Goal: Task Accomplishment & Management: Complete application form

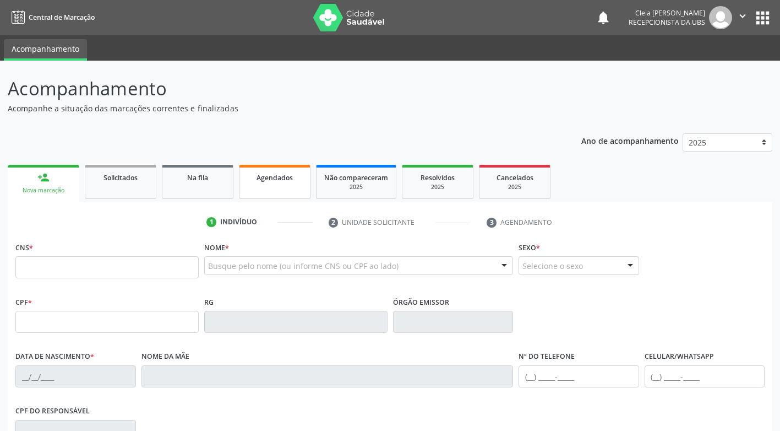
click at [289, 189] on link "Agendados" at bounding box center [275, 182] width 72 height 34
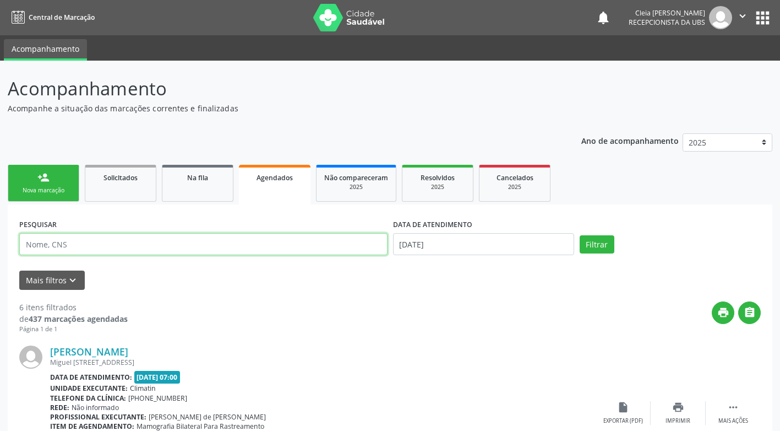
click at [177, 244] on input "text" at bounding box center [203, 244] width 368 height 22
type input "705009415155758"
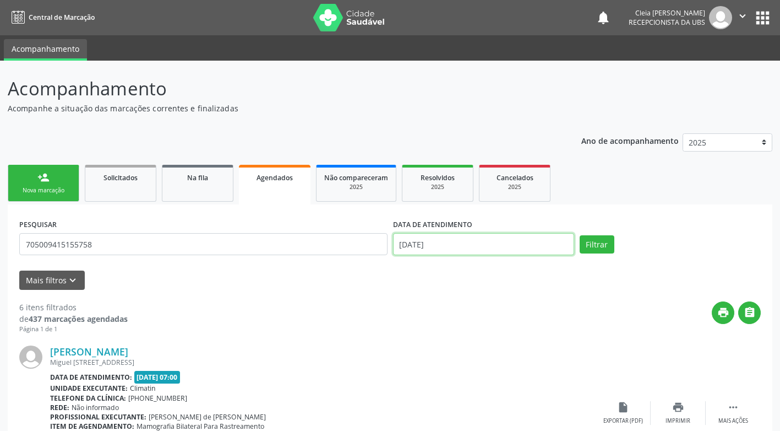
click at [463, 250] on input "[DATE]" at bounding box center [483, 244] width 181 height 22
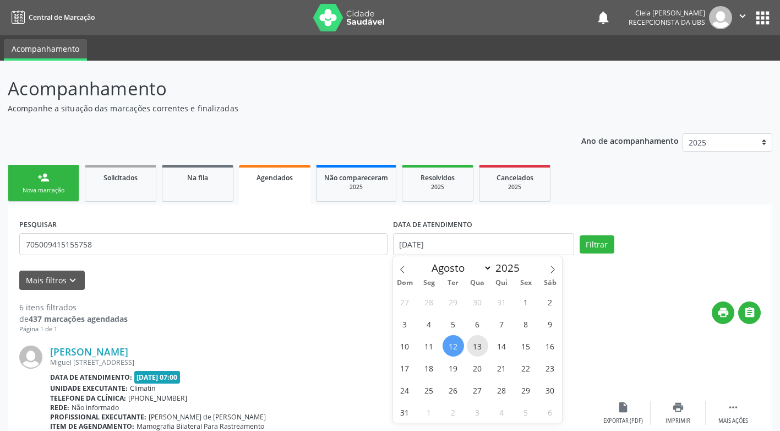
click at [474, 348] on span "13" at bounding box center [477, 345] width 21 height 21
type input "[DATE]"
click at [474, 348] on span "13" at bounding box center [477, 345] width 21 height 21
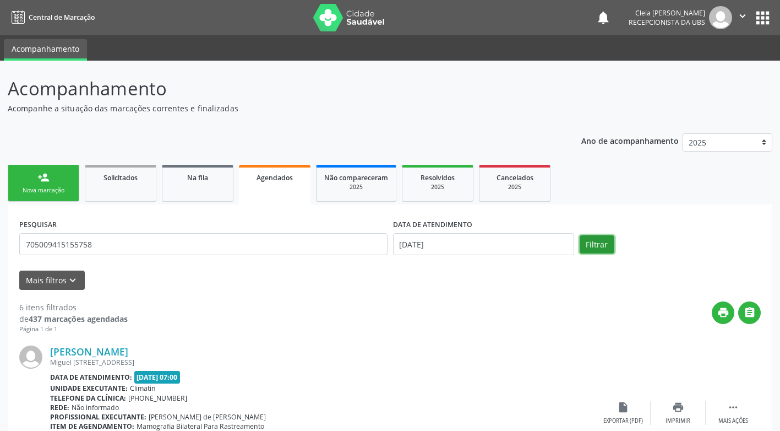
click at [596, 243] on button "Filtrar" at bounding box center [597, 244] width 35 height 19
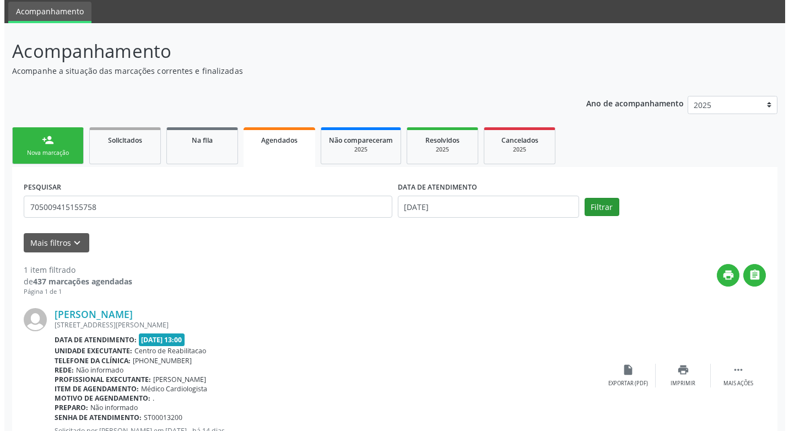
scroll to position [80, 0]
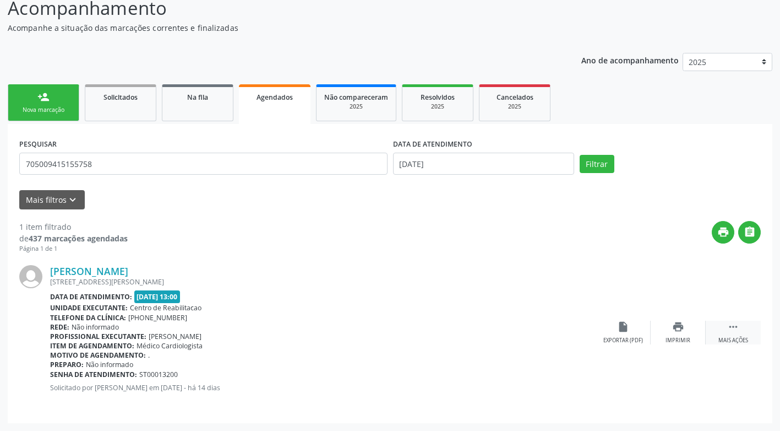
click at [728, 333] on div " Mais ações" at bounding box center [733, 333] width 55 height 24
click at [624, 338] on div "Cancelar" at bounding box center [623, 341] width 26 height 8
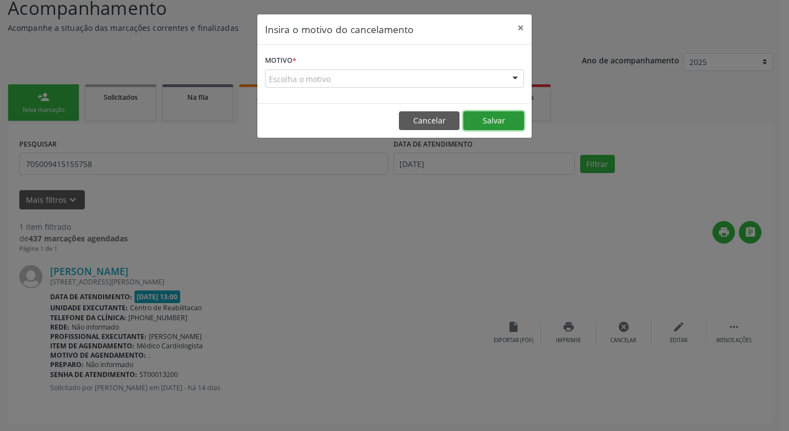
click at [508, 122] on button "Salvar" at bounding box center [493, 120] width 61 height 19
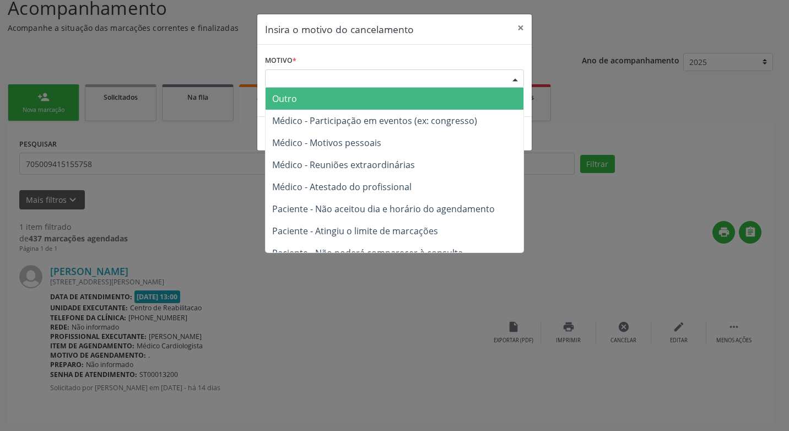
click at [396, 75] on div "Escolha o motivo" at bounding box center [394, 78] width 259 height 19
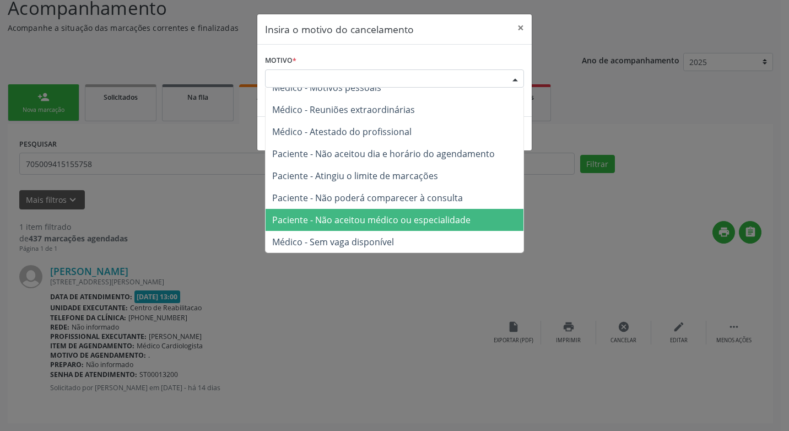
scroll to position [56, 0]
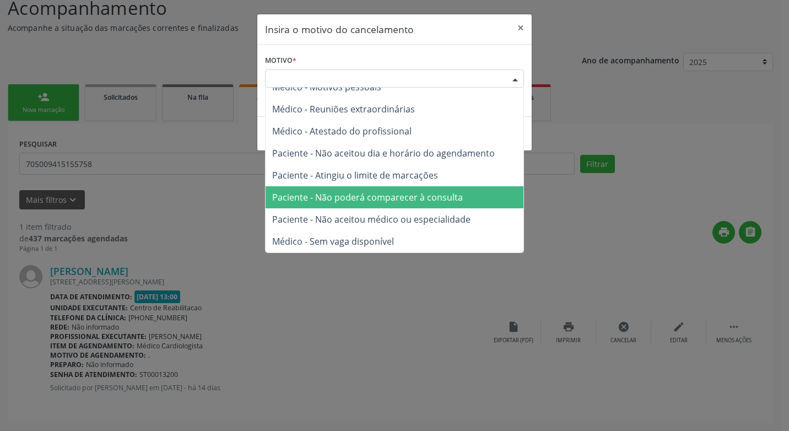
click at [347, 201] on span "Paciente - Não poderá comparecer à consulta" at bounding box center [367, 197] width 191 height 12
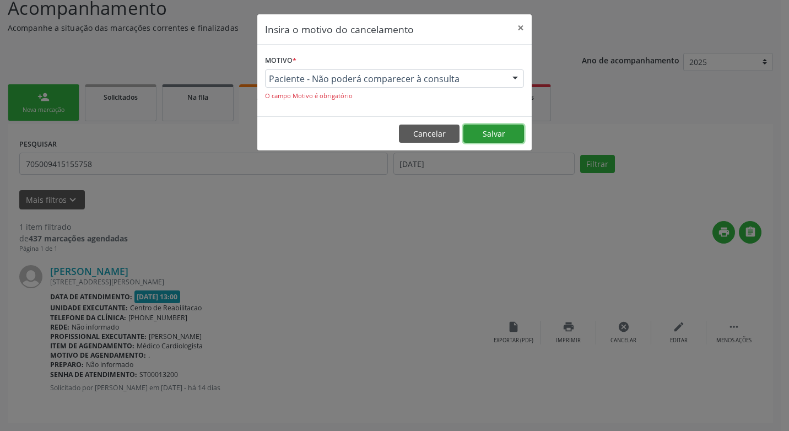
click at [490, 132] on button "Salvar" at bounding box center [493, 133] width 61 height 19
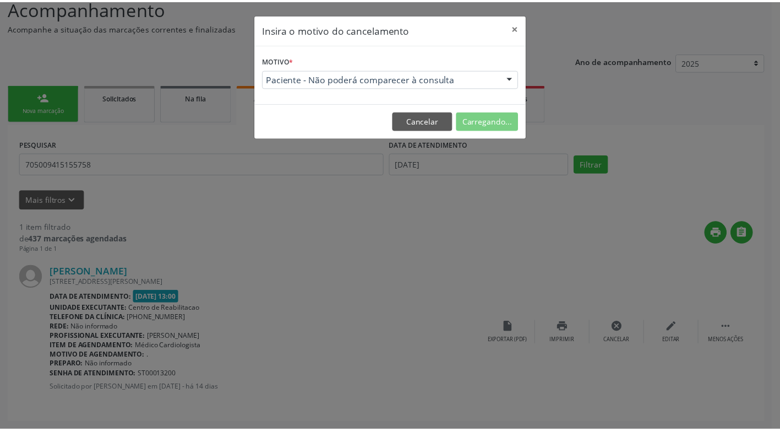
scroll to position [0, 0]
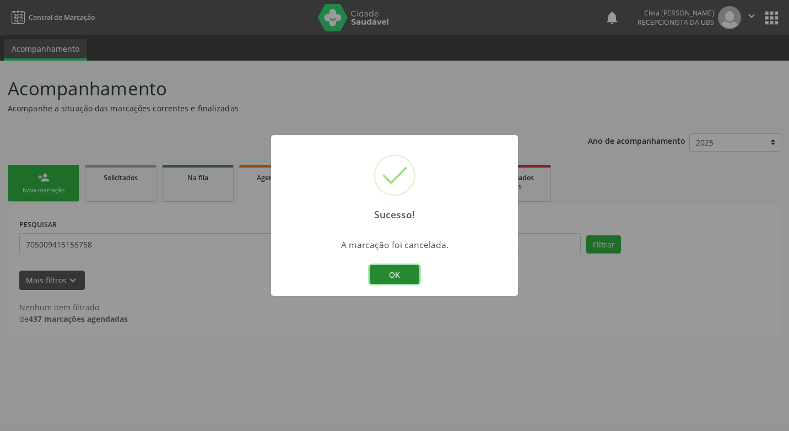
click at [391, 276] on button "OK" at bounding box center [395, 274] width 50 height 19
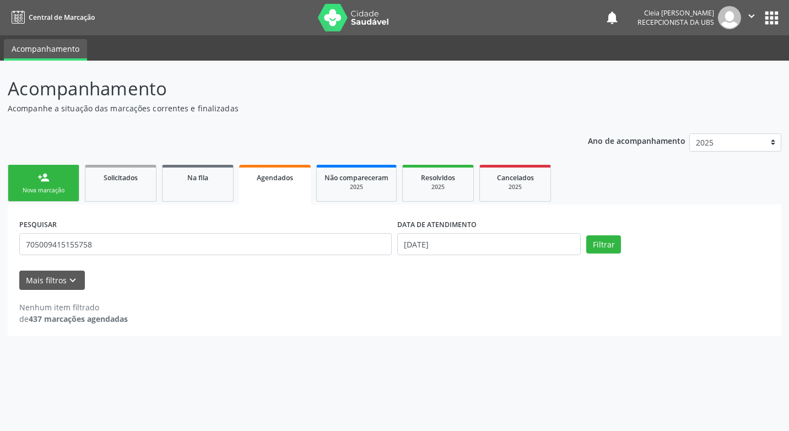
click at [43, 184] on link "person_add Nova marcação" at bounding box center [44, 183] width 72 height 37
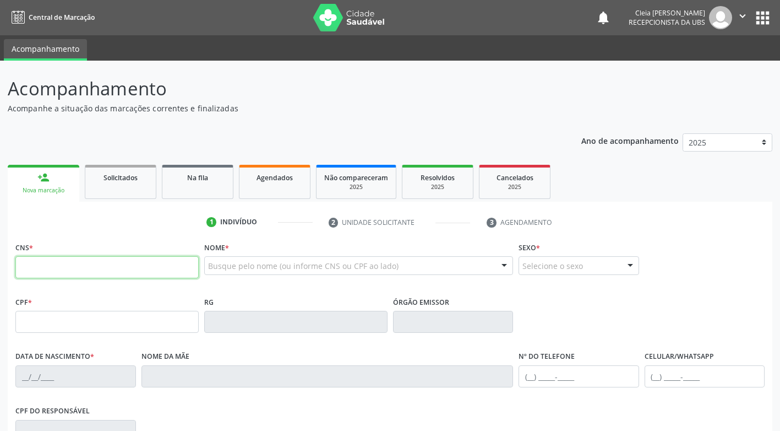
click at [74, 267] on input "text" at bounding box center [106, 267] width 183 height 22
click at [64, 271] on input "text" at bounding box center [106, 267] width 183 height 22
type input "7"
type input "704 5093 2851 8817"
type input "269.540.874-91"
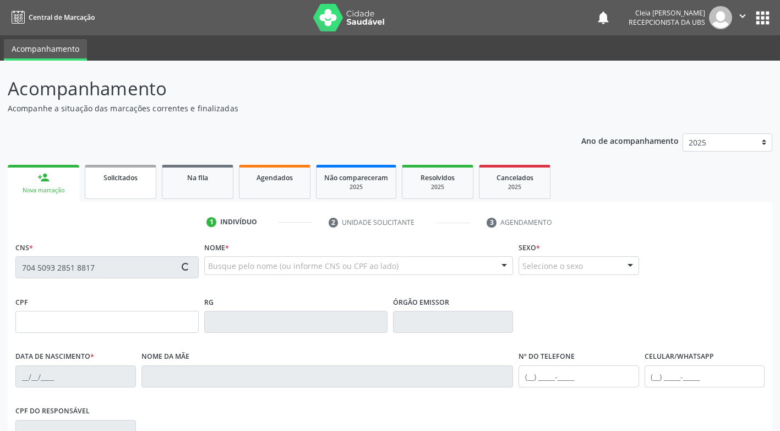
type input "[DATE]"
type input "[PERSON_NAME]"
type input "[PHONE_NUMBER]"
type input "1259"
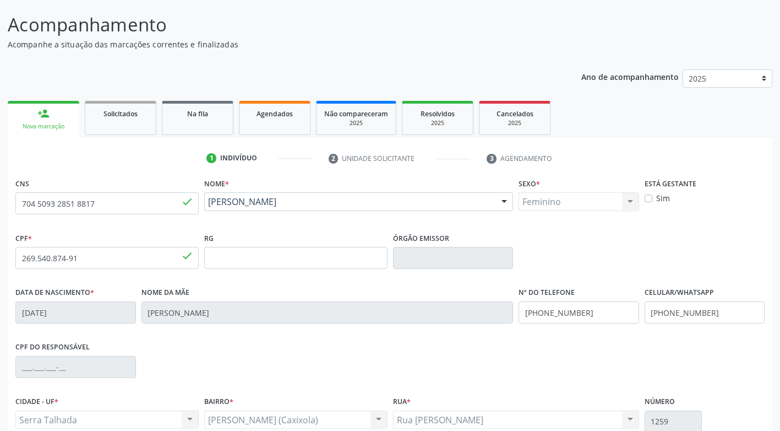
scroll to position [166, 0]
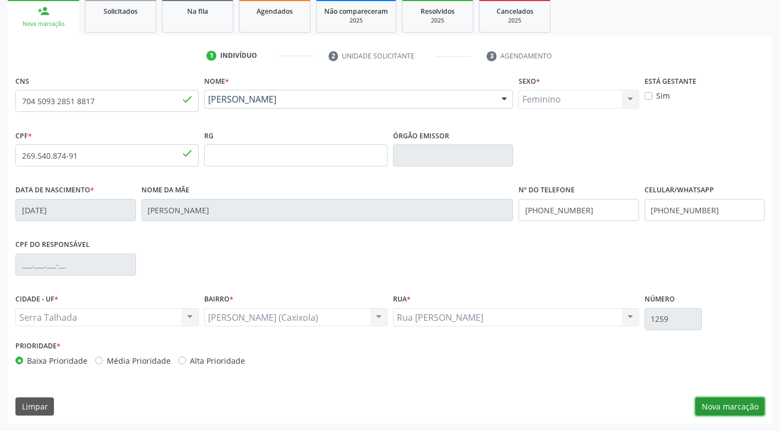
click at [752, 407] on button "Nova marcação" at bounding box center [730, 406] width 69 height 19
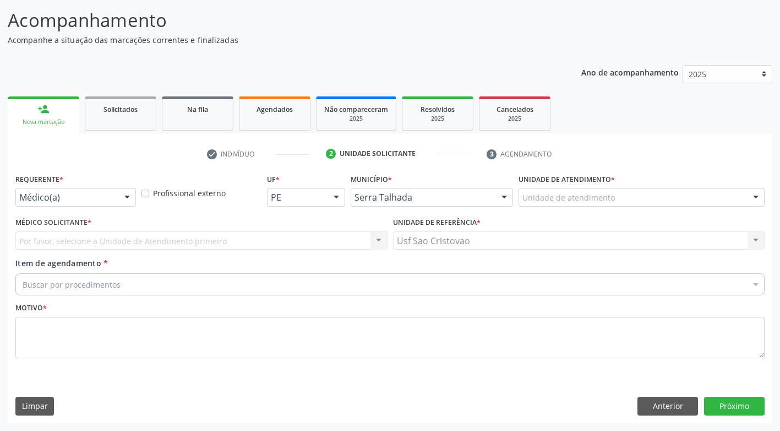
scroll to position [68, 0]
click at [122, 194] on div at bounding box center [127, 197] width 17 height 19
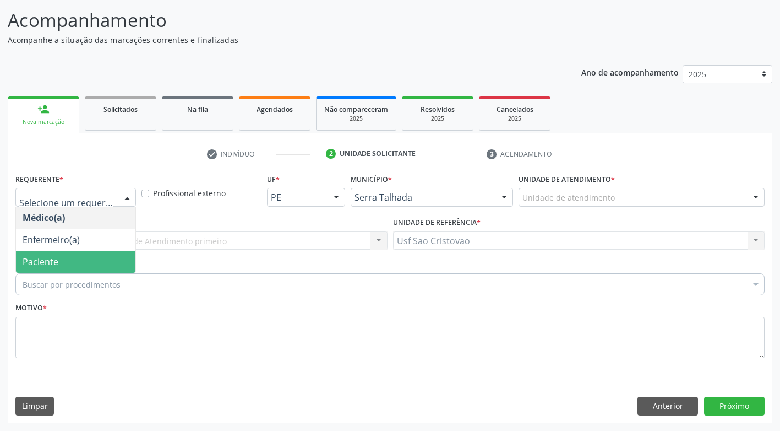
click at [118, 259] on span "Paciente" at bounding box center [76, 262] width 120 height 22
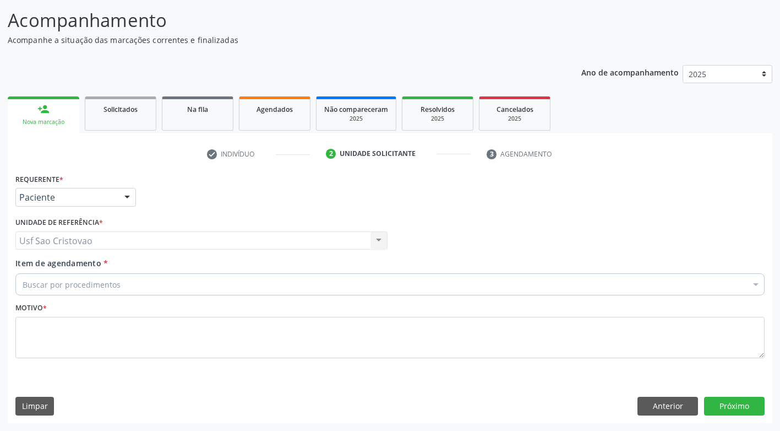
click at [138, 285] on div "Buscar por procedimentos" at bounding box center [390, 284] width 750 height 22
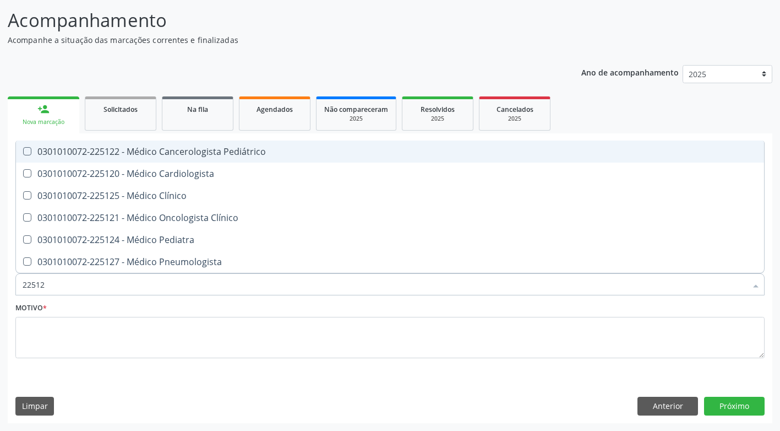
type input "225120"
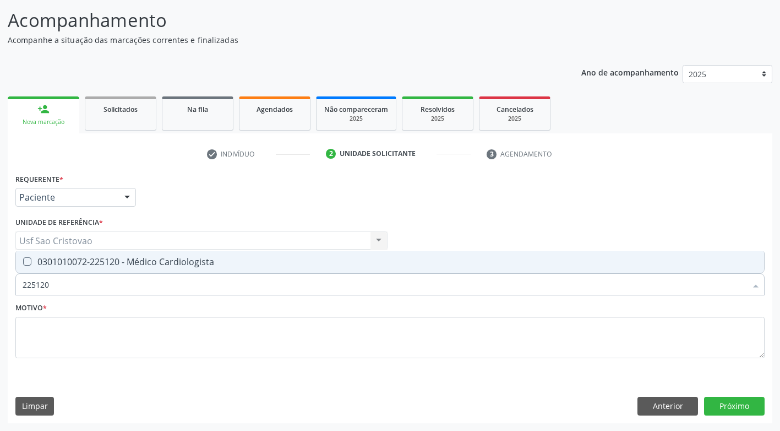
click at [27, 264] on Cardiologista at bounding box center [27, 261] width 8 height 8
click at [23, 264] on Cardiologista "checkbox" at bounding box center [19, 261] width 7 height 7
checkbox Cardiologista "true"
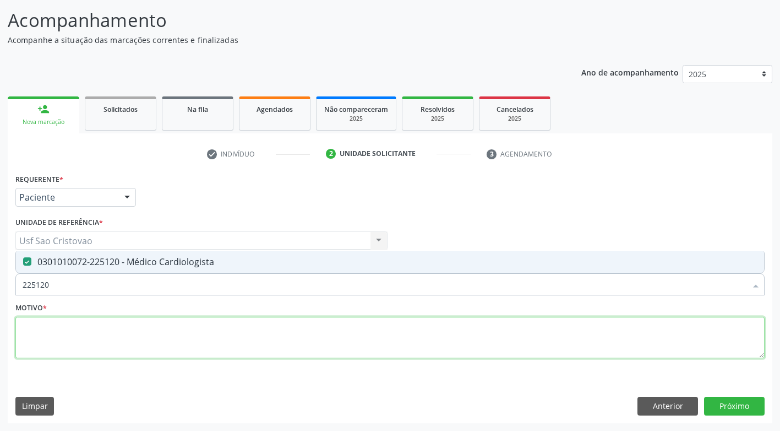
click at [85, 340] on textarea at bounding box center [390, 338] width 750 height 42
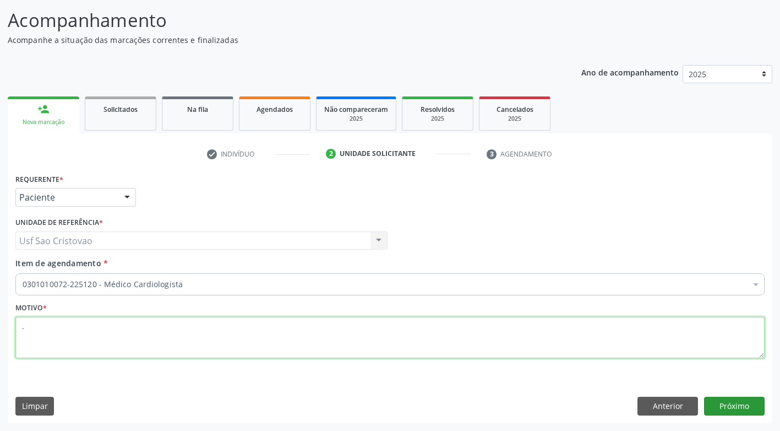
type textarea "."
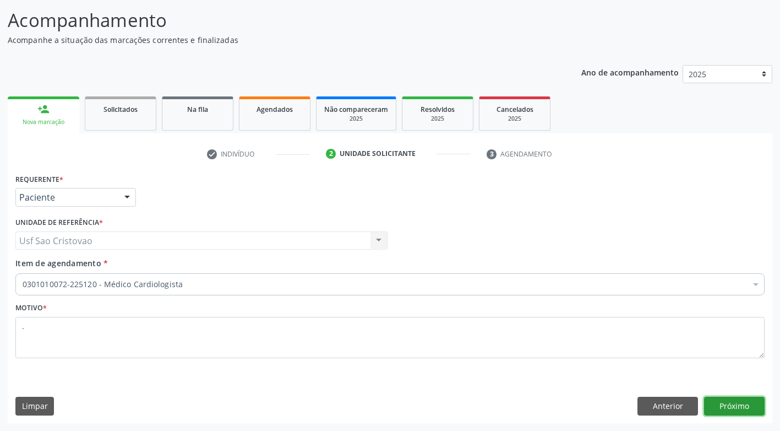
click at [758, 409] on button "Próximo" at bounding box center [734, 406] width 61 height 19
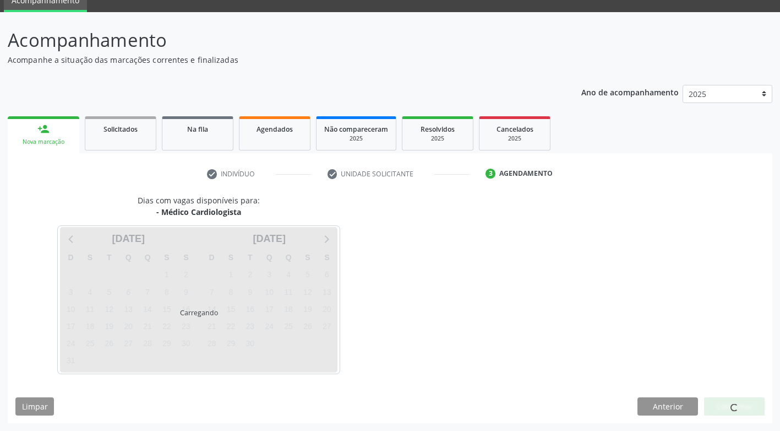
scroll to position [48, 0]
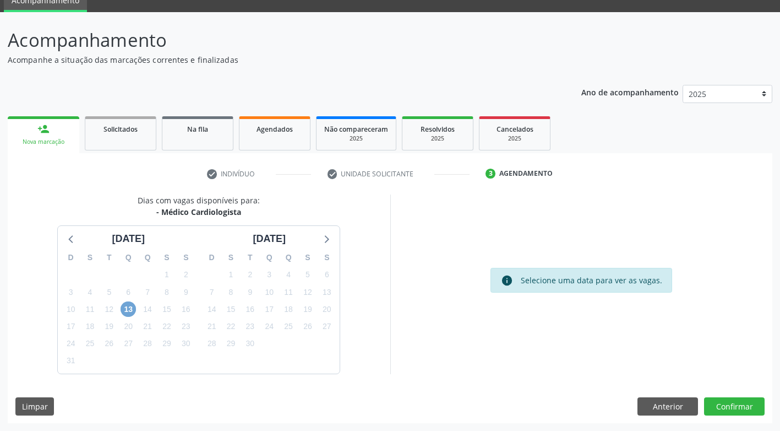
click at [132, 310] on span "13" at bounding box center [128, 308] width 15 height 15
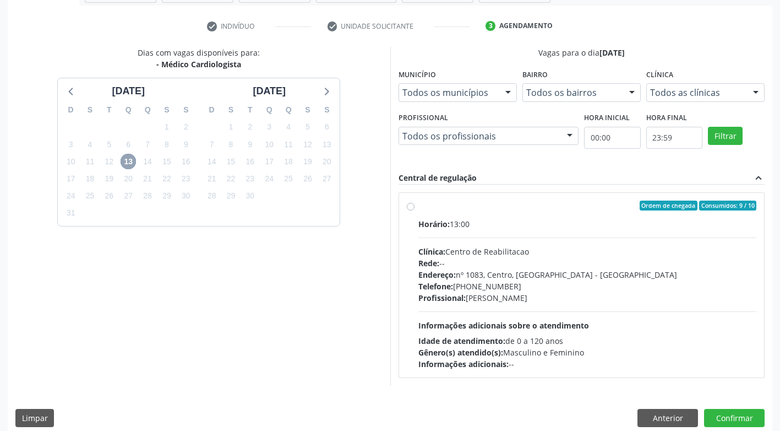
scroll to position [208, 0]
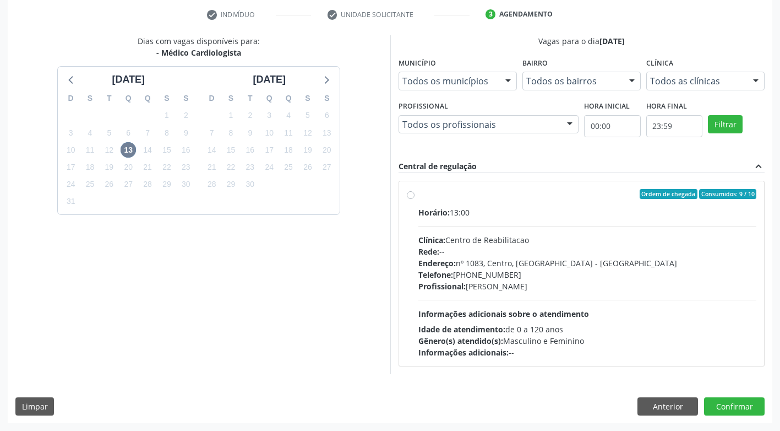
click at [419, 197] on label "Ordem de chegada Consumidos: 9 / 10 Horário: 13:00 Clínica: Centro de Reabilita…" at bounding box center [588, 273] width 339 height 169
click at [413, 197] on input "Ordem de chegada Consumidos: 9 / 10 Horário: 13:00 Clínica: Centro de Reabilita…" at bounding box center [411, 194] width 8 height 10
radio input "true"
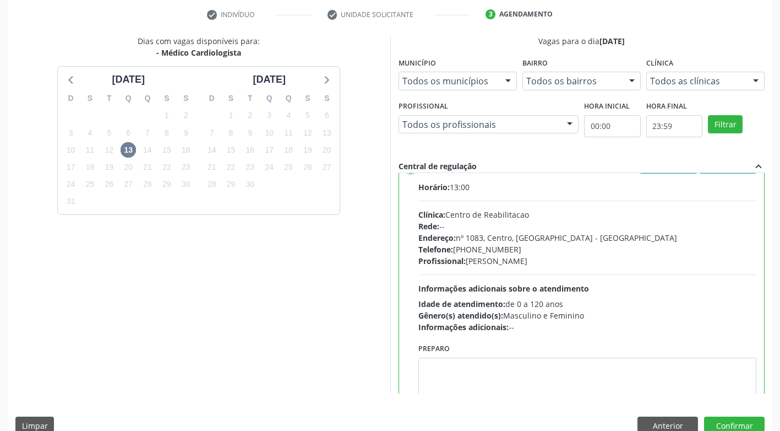
scroll to position [0, 0]
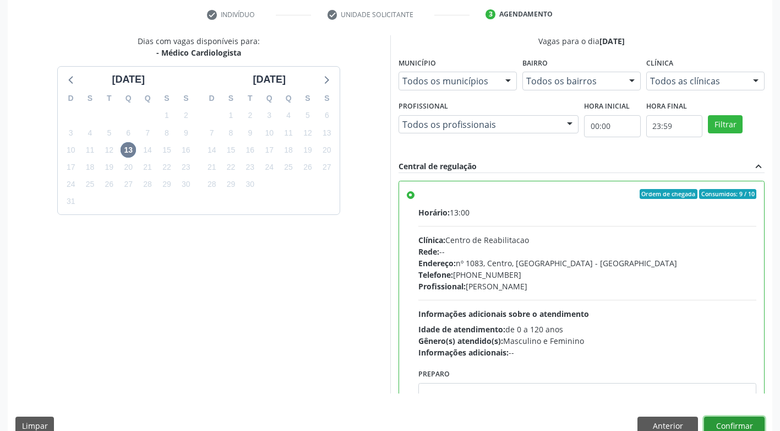
click at [734, 422] on button "Confirmar" at bounding box center [734, 425] width 61 height 19
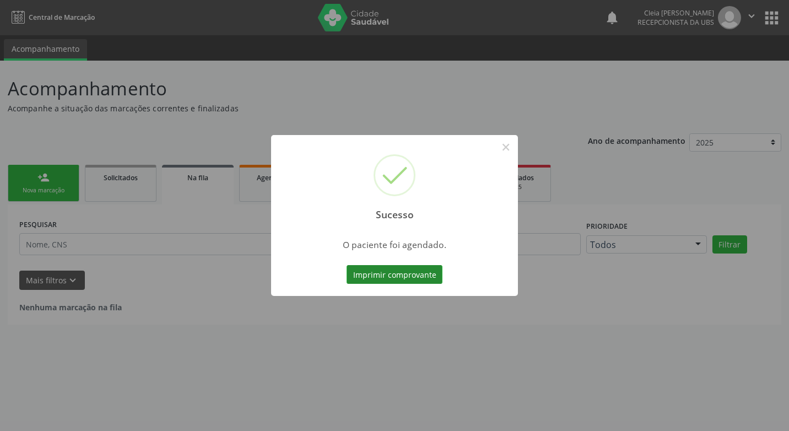
click at [408, 273] on button "Imprimir comprovante" at bounding box center [394, 274] width 96 height 19
